Goal: Information Seeking & Learning: Learn about a topic

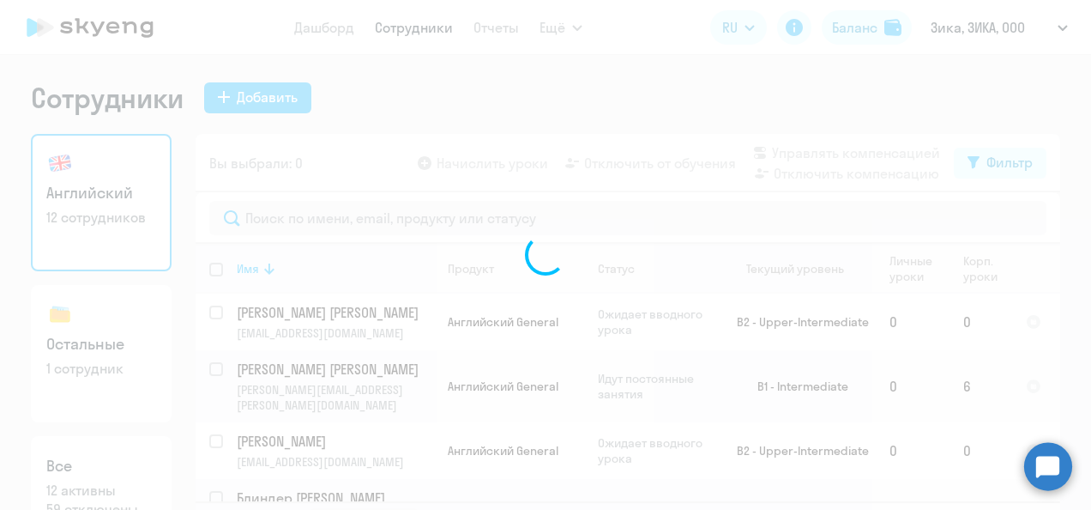
select select "30"
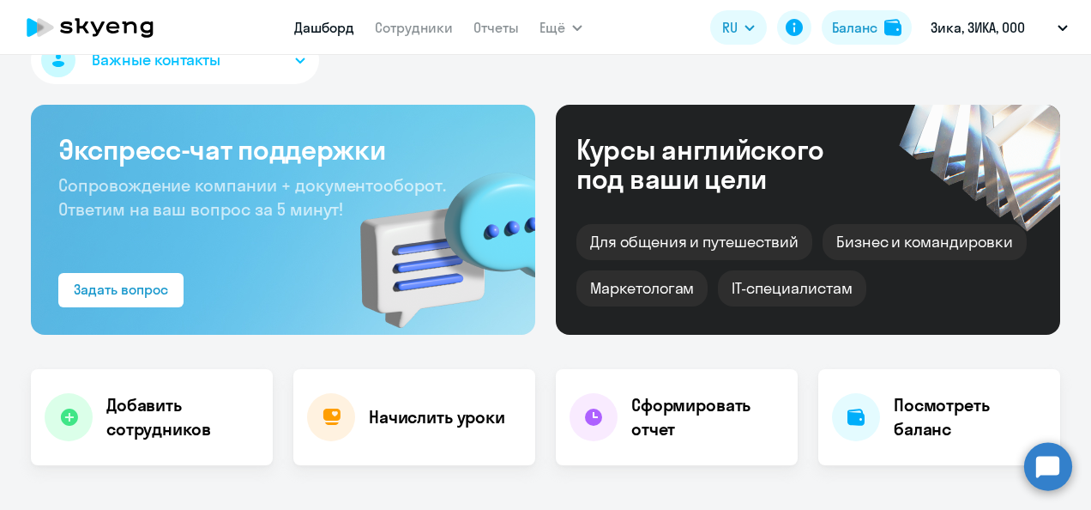
select select "30"
click at [391, 20] on link "Сотрудники" at bounding box center [414, 27] width 78 height 17
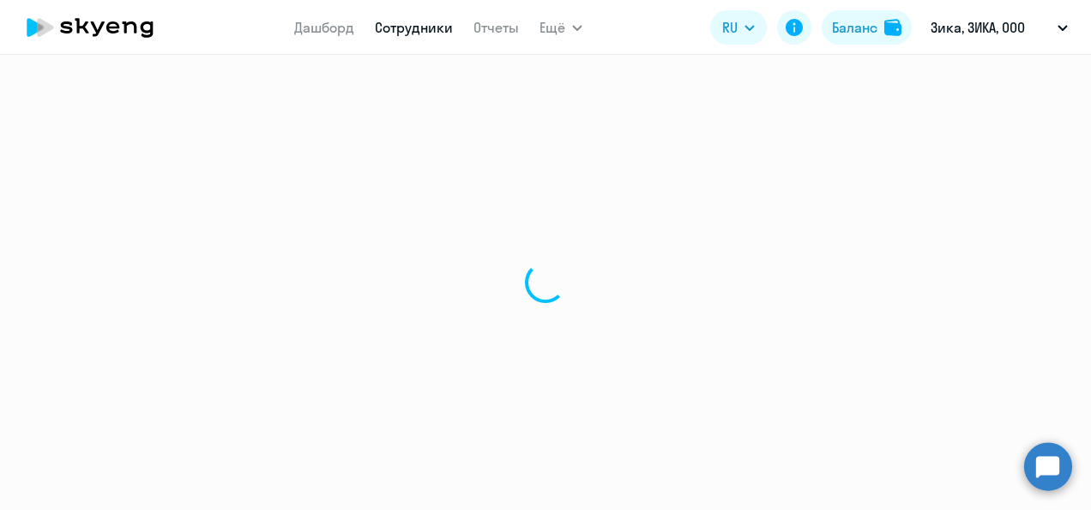
select select "30"
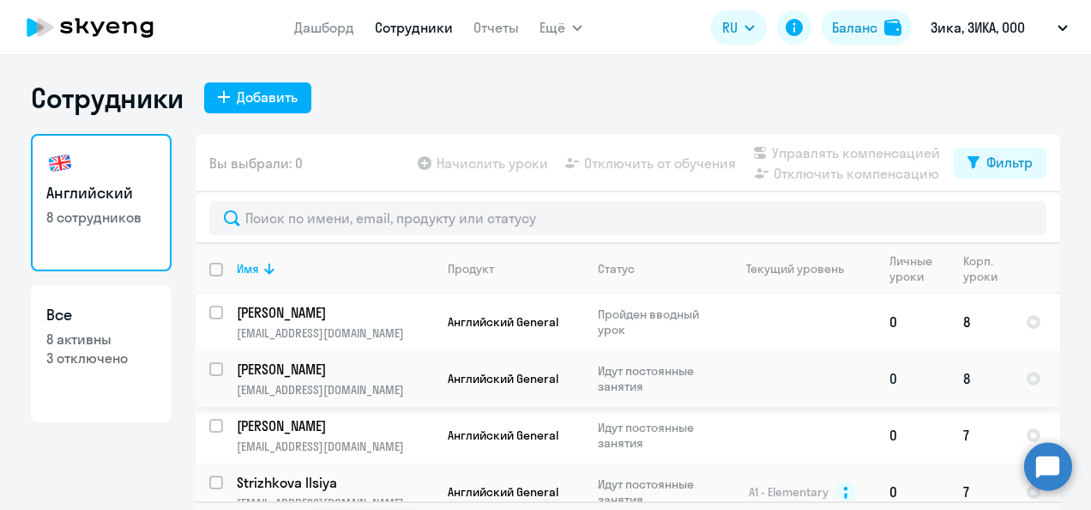
click at [316, 373] on p "[PERSON_NAME]" at bounding box center [334, 368] width 194 height 19
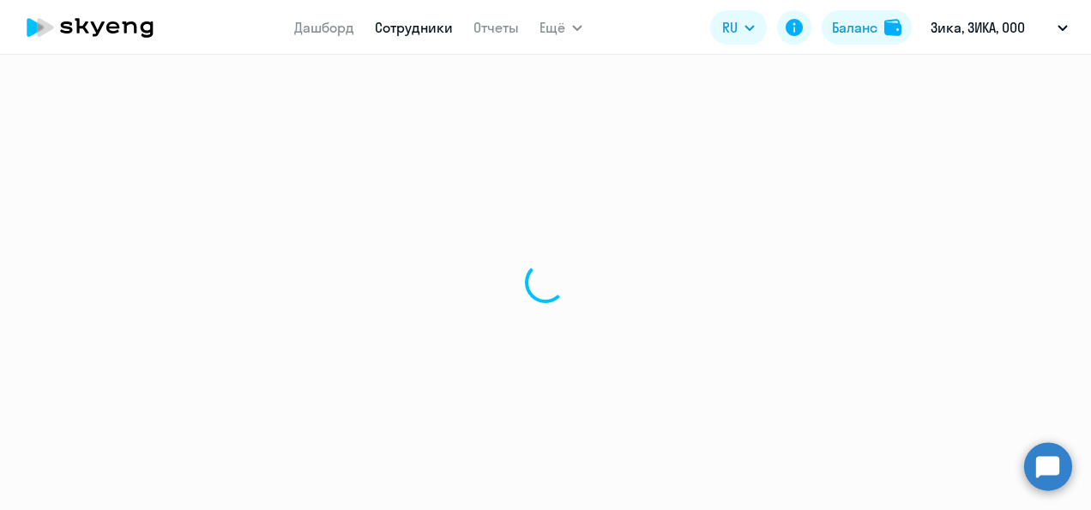
select select "english"
